Goal: Information Seeking & Learning: Learn about a topic

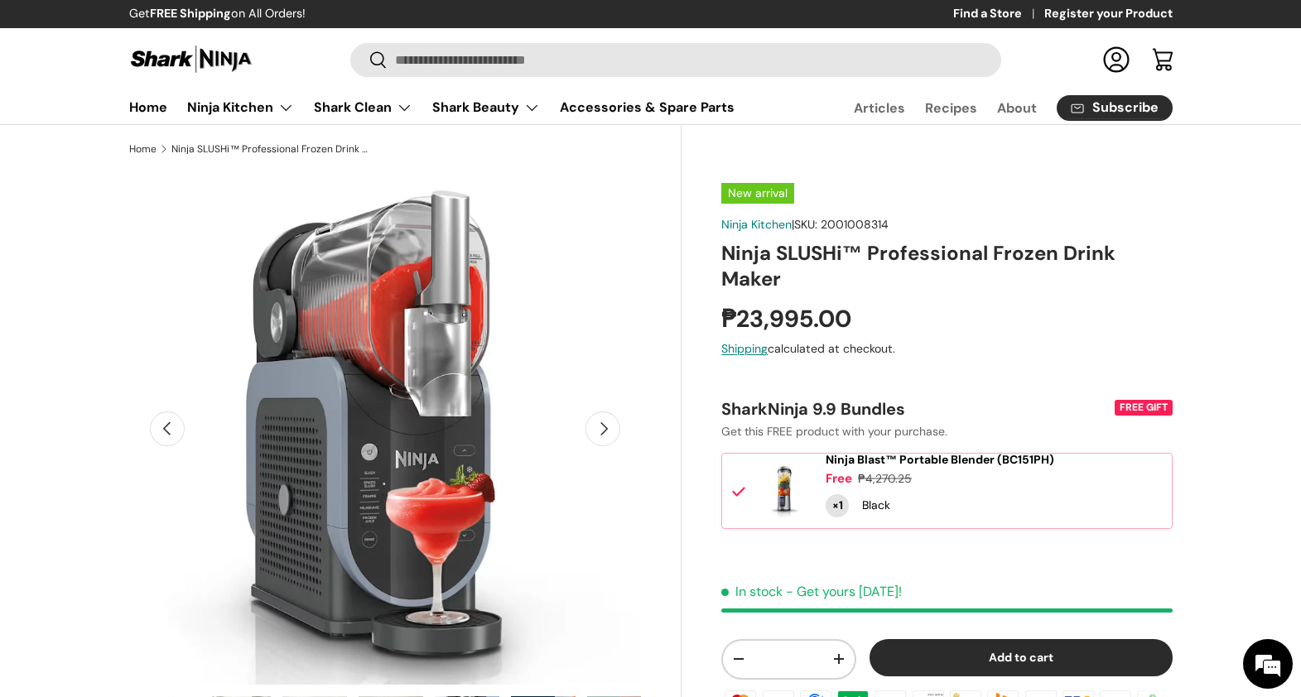
click at [889, 95] on store-header "Search Search Reset Log in Cart Menu Home Ninja Kitchen Back Ninja Kitchen Cook…" at bounding box center [650, 76] width 1301 height 97
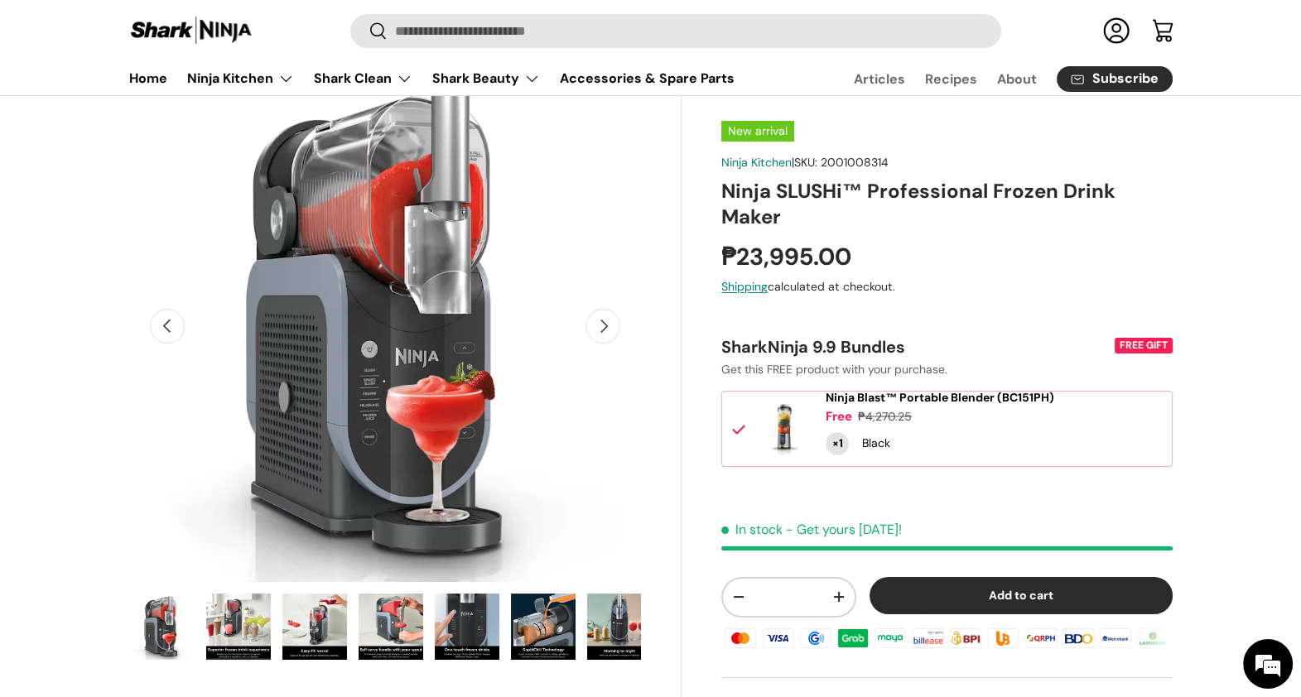
scroll to position [0, 521]
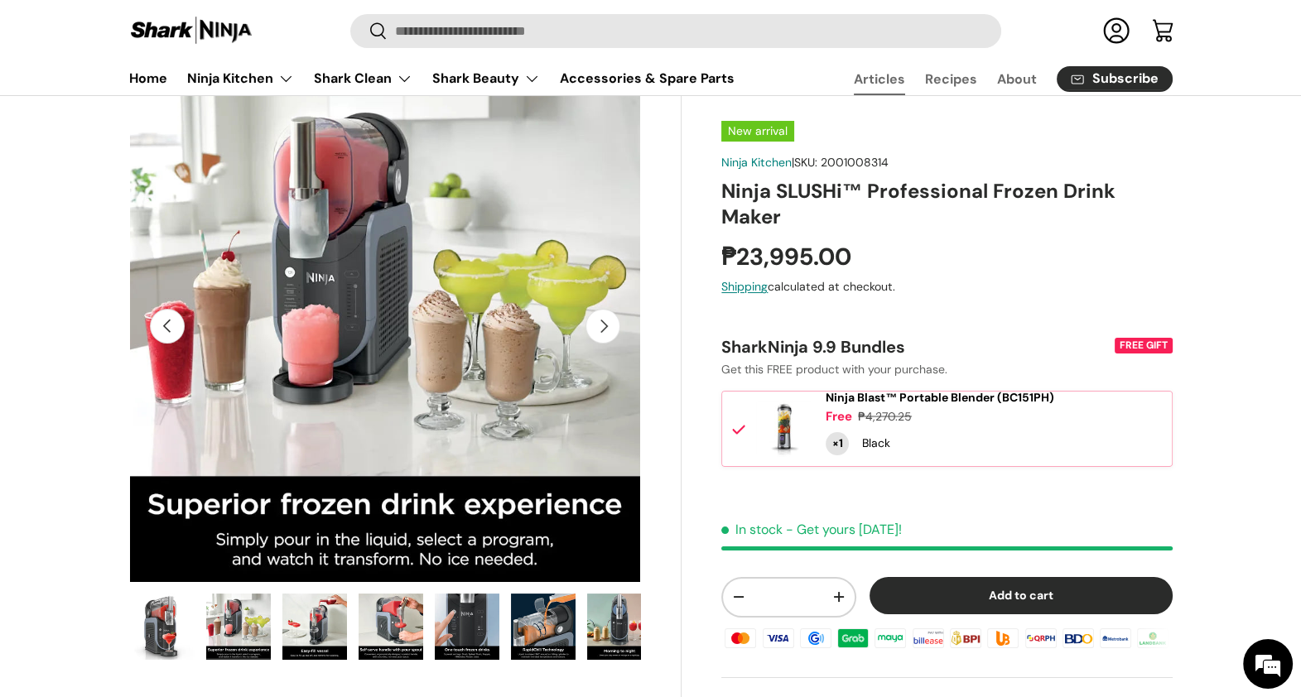
click at [888, 86] on link "Articles" at bounding box center [879, 79] width 51 height 32
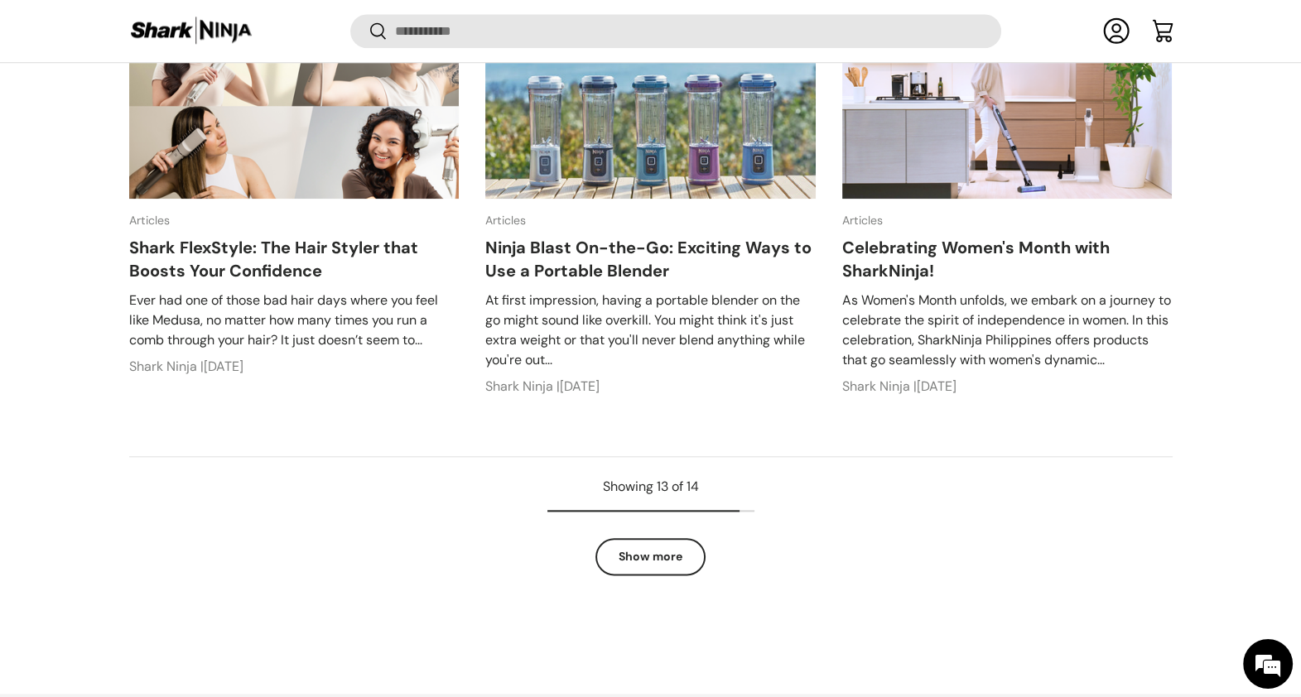
scroll to position [2377, 0]
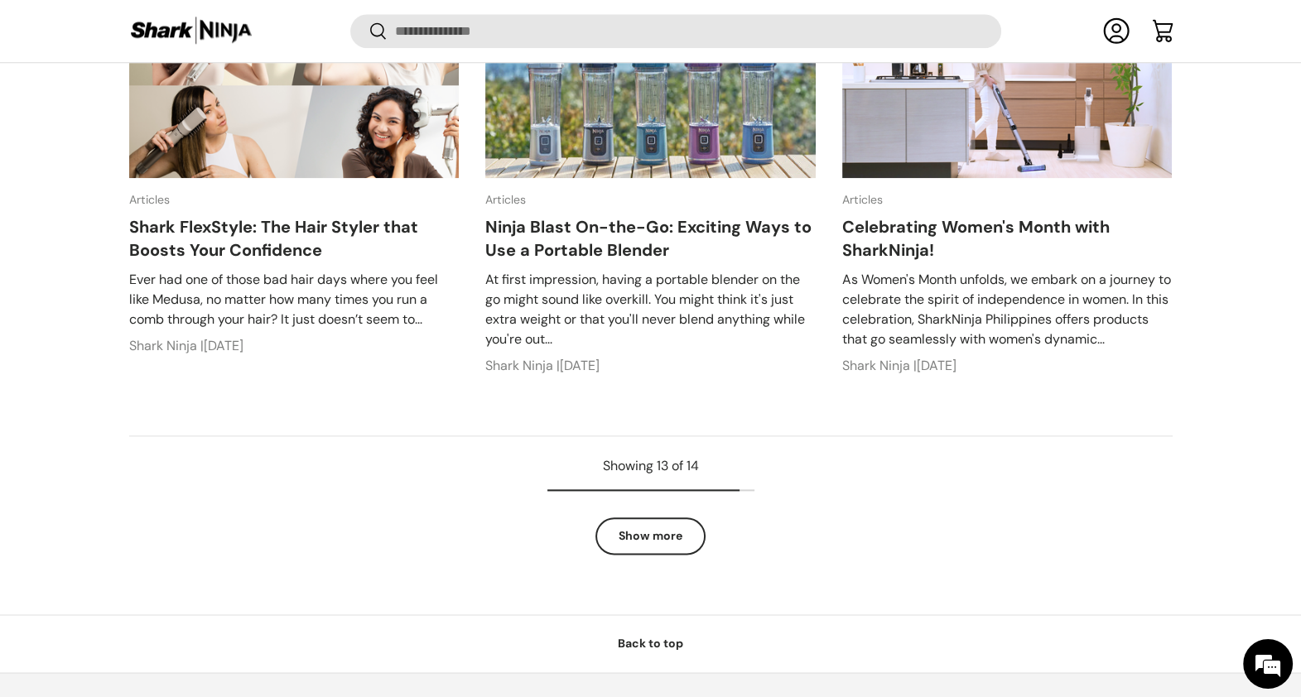
click at [331, 123] on img at bounding box center [294, 85] width 331 height 186
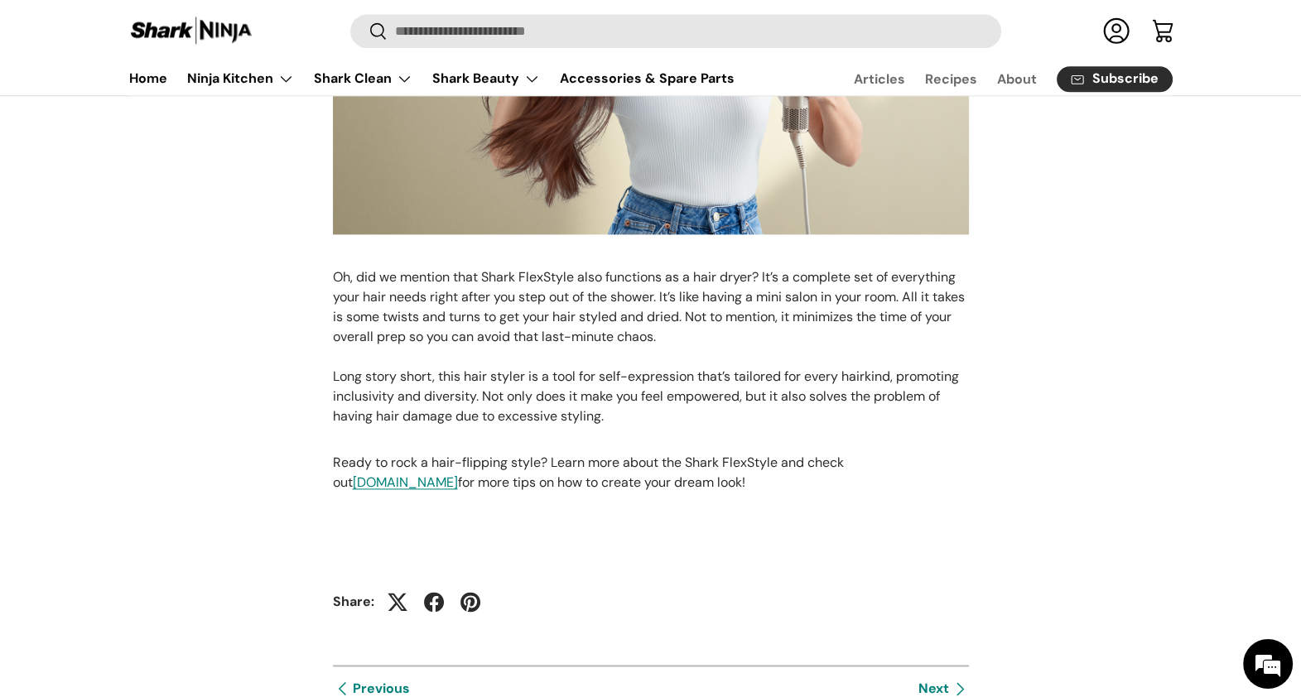
scroll to position [2691, 0]
